Goal: Transaction & Acquisition: Register for event/course

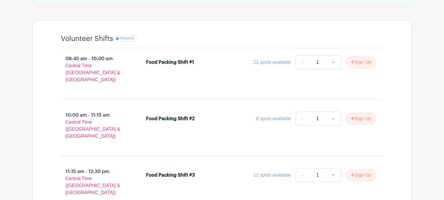
scroll to position [354, 0]
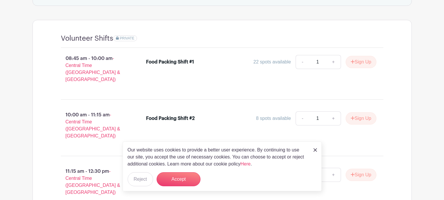
click at [314, 149] on img at bounding box center [315, 150] width 4 height 4
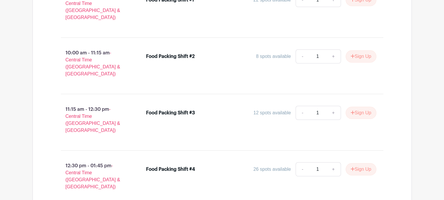
scroll to position [418, 0]
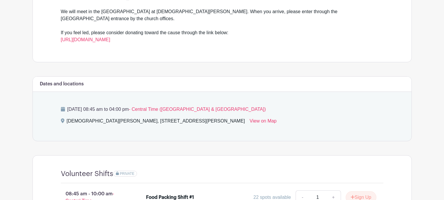
scroll to position [217, 0]
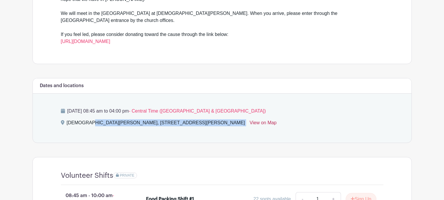
drag, startPoint x: 67, startPoint y: 109, endPoint x: 164, endPoint y: 110, distance: 96.9
click at [164, 119] on div "First Odessa Church, 709 North Lee Avenue View on Map" at bounding box center [222, 123] width 322 height 9
click at [250, 119] on link "View on Map" at bounding box center [263, 123] width 27 height 9
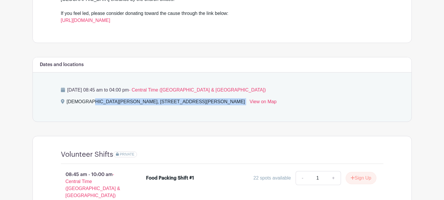
scroll to position [239, 0]
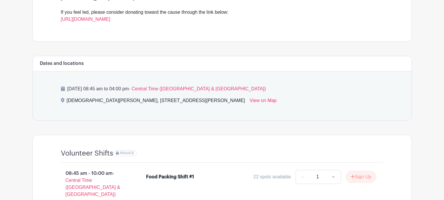
click at [62, 98] on icon at bounding box center [63, 100] width 4 height 5
click at [77, 97] on div "[DEMOGRAPHIC_DATA][PERSON_NAME], [STREET_ADDRESS]" at bounding box center [156, 101] width 178 height 9
drag, startPoint x: 112, startPoint y: 86, endPoint x: 159, endPoint y: 86, distance: 46.5
click at [159, 97] on div "First Odessa Church, 709 North Lee Avenue View on Map" at bounding box center [222, 101] width 322 height 9
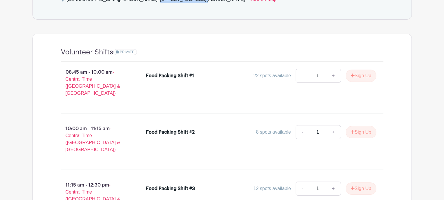
scroll to position [343, 0]
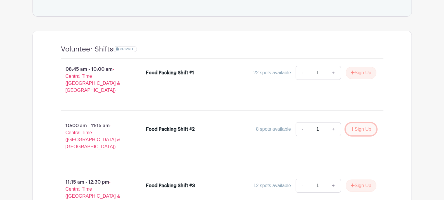
click at [359, 123] on button "Sign Up" at bounding box center [361, 129] width 31 height 12
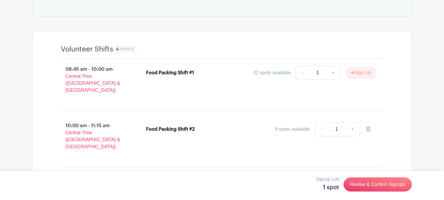
click at [370, 127] on icon at bounding box center [368, 129] width 4 height 5
